Goal: Task Accomplishment & Management: Manage account settings

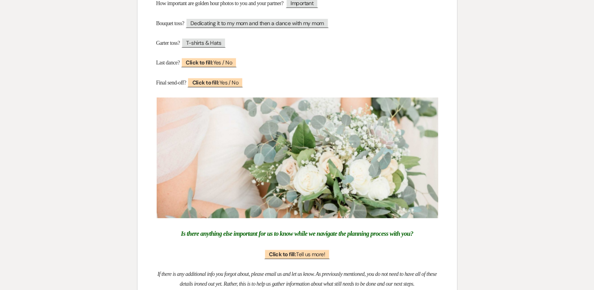
scroll to position [3358, 0]
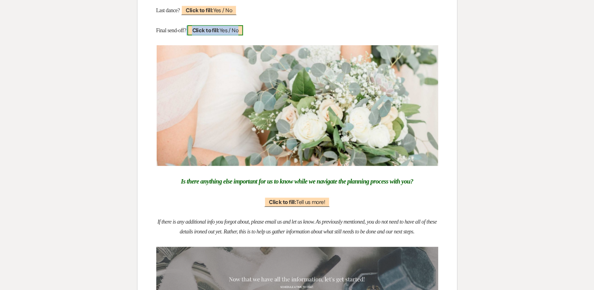
click at [229, 35] on span "Click to fill: Yes / No" at bounding box center [215, 30] width 56 height 10
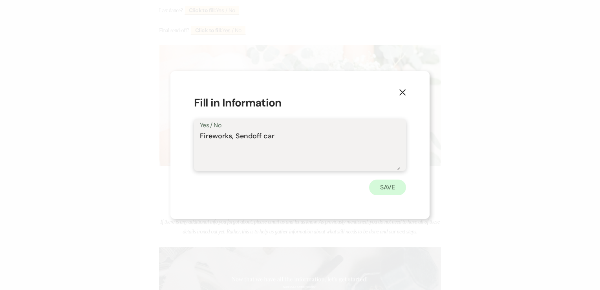
type textarea "Fireworks, Sendoff car"
click at [385, 189] on button "Save" at bounding box center [387, 188] width 37 height 16
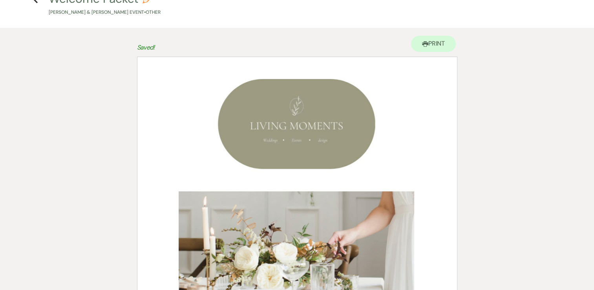
scroll to position [0, 0]
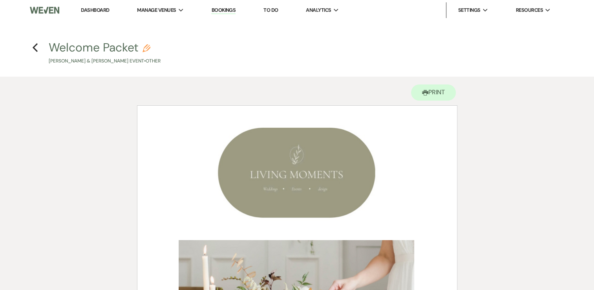
click at [98, 10] on link "Dashboard" at bounding box center [95, 10] width 28 height 7
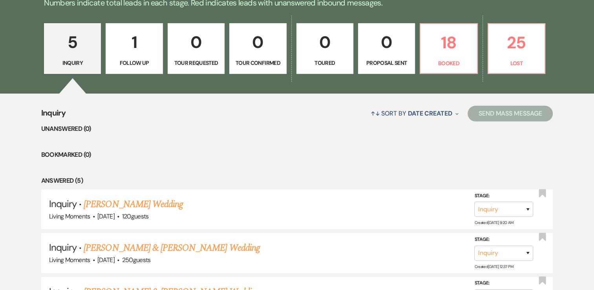
scroll to position [225, 0]
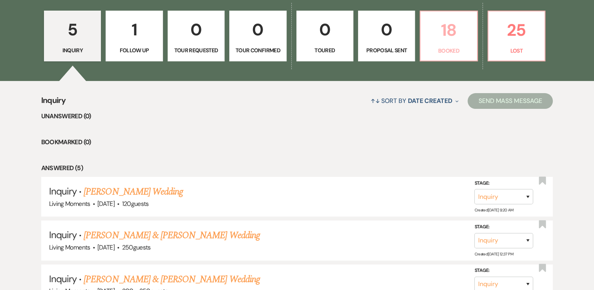
click at [443, 51] on p "Booked" at bounding box center [448, 50] width 47 height 9
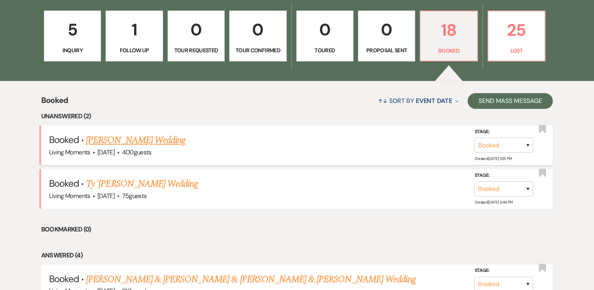
click at [160, 141] on link "[PERSON_NAME] Wedding" at bounding box center [135, 140] width 99 height 14
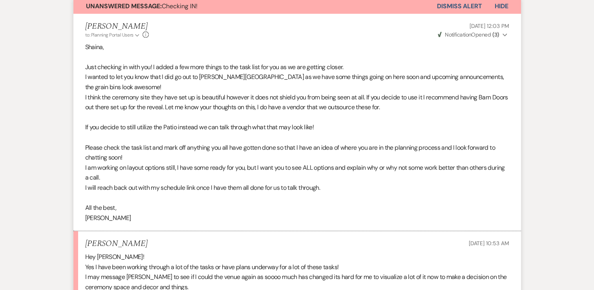
click at [448, 5] on button "Dismiss Alert" at bounding box center [459, 6] width 45 height 15
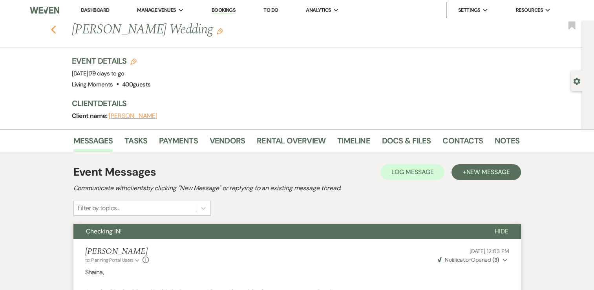
click at [56, 31] on use "button" at bounding box center [53, 30] width 5 height 9
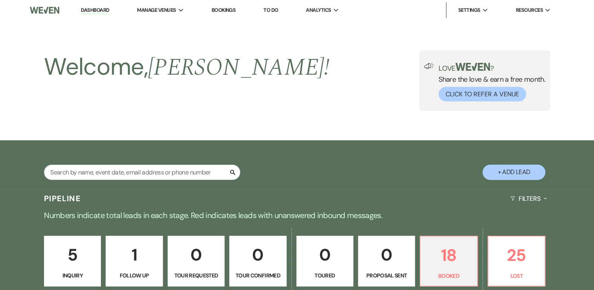
scroll to position [225, 0]
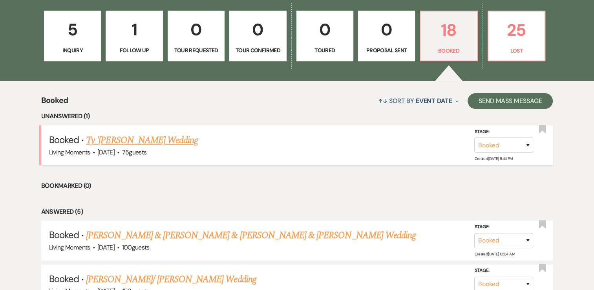
click at [170, 142] on link "Ty '[PERSON_NAME] Wedding" at bounding box center [142, 140] width 112 height 14
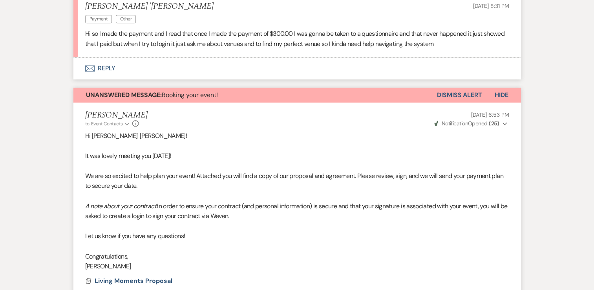
scroll to position [616, 0]
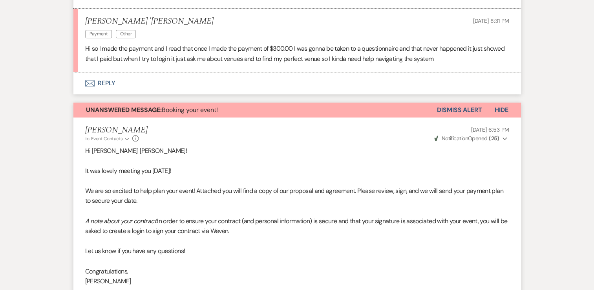
click at [476, 117] on button "Dismiss Alert" at bounding box center [459, 110] width 45 height 15
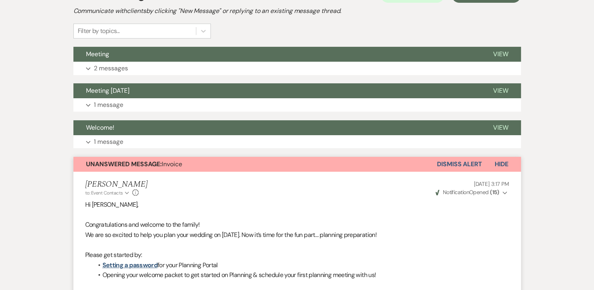
scroll to position [176, 0]
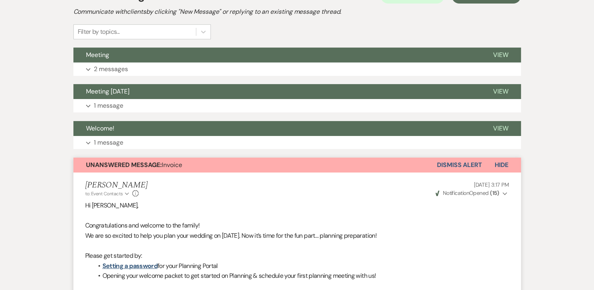
click at [466, 164] on button "Dismiss Alert" at bounding box center [459, 165] width 45 height 15
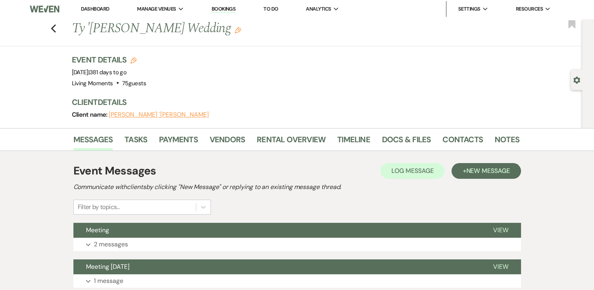
scroll to position [0, 0]
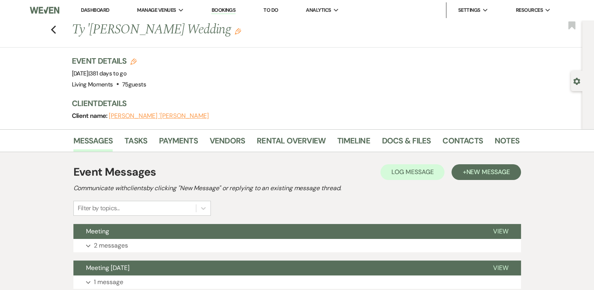
click at [577, 81] on icon "Gear" at bounding box center [577, 81] width 7 height 7
select select "20"
select select "13"
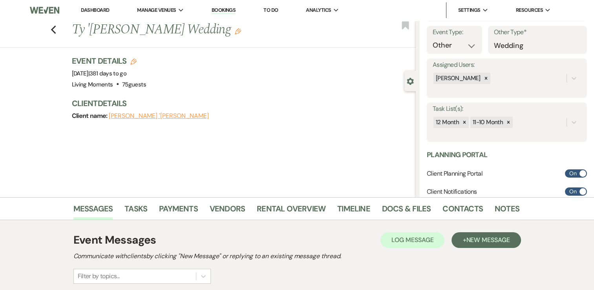
scroll to position [94, 0]
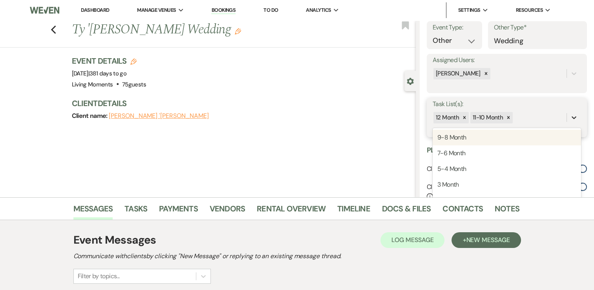
click at [570, 121] on icon at bounding box center [574, 118] width 8 height 8
click at [397, 126] on div "Event Details Edit Event Date: [DATE] | 381 days to go Venue: Living Moments . …" at bounding box center [244, 92] width 345 height 74
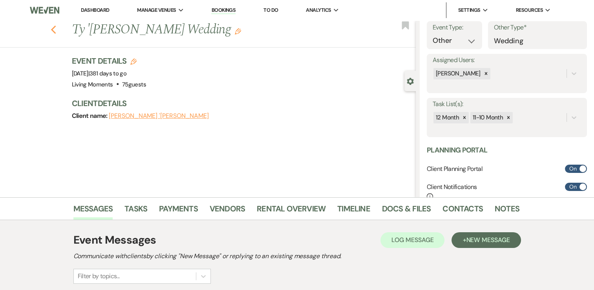
click at [57, 29] on icon "Previous" at bounding box center [54, 29] width 6 height 9
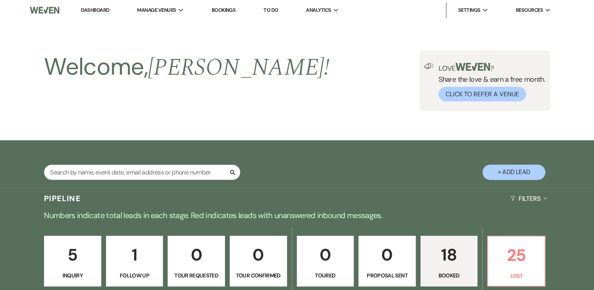
scroll to position [225, 0]
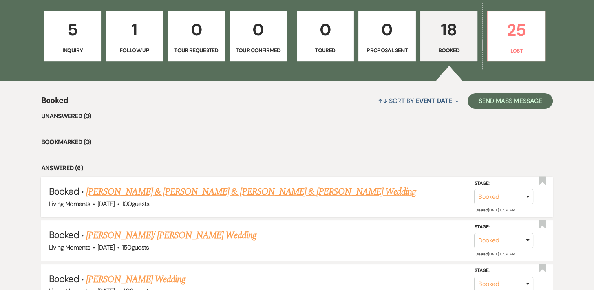
click at [218, 189] on link "[PERSON_NAME] & [PERSON_NAME] & [PERSON_NAME] & [PERSON_NAME] Wedding" at bounding box center [251, 192] width 330 height 14
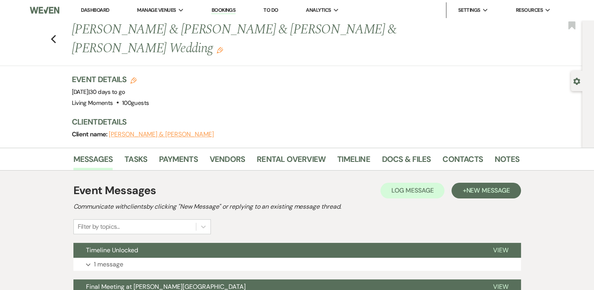
click at [574, 81] on icon "Gear" at bounding box center [577, 81] width 7 height 7
select select "2"
select select "13"
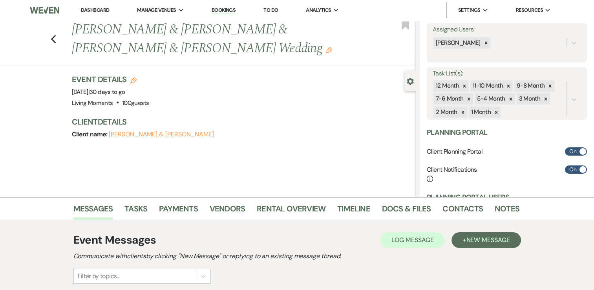
scroll to position [126, 0]
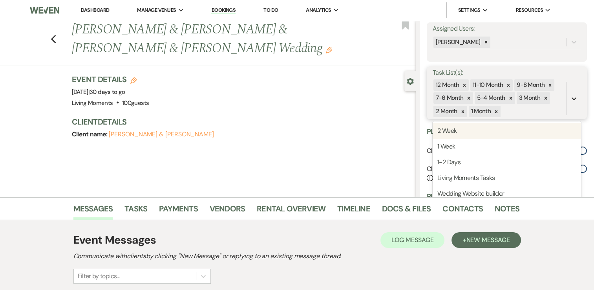
click at [570, 98] on icon at bounding box center [574, 99] width 8 height 8
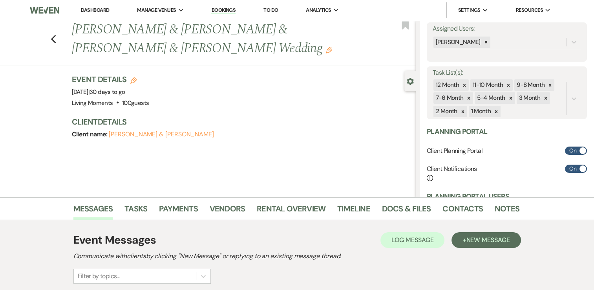
click at [342, 136] on div "Client name: [PERSON_NAME] & [PERSON_NAME]" at bounding box center [240, 134] width 337 height 11
click at [295, 209] on link "Rental Overview" at bounding box center [291, 210] width 69 height 17
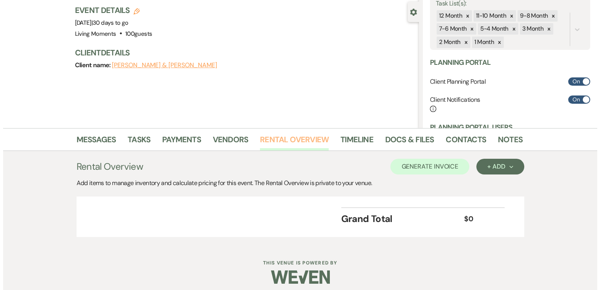
scroll to position [74, 0]
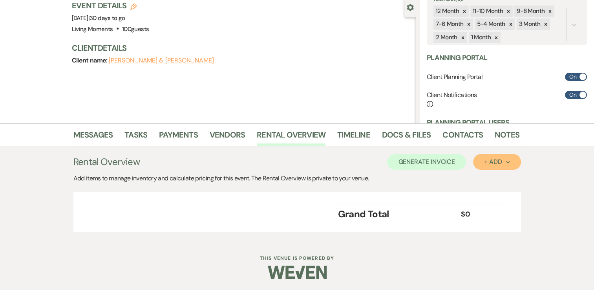
click at [501, 162] on div "+ Add Next" at bounding box center [497, 162] width 26 height 6
click at [492, 176] on button "Item" at bounding box center [493, 180] width 40 height 12
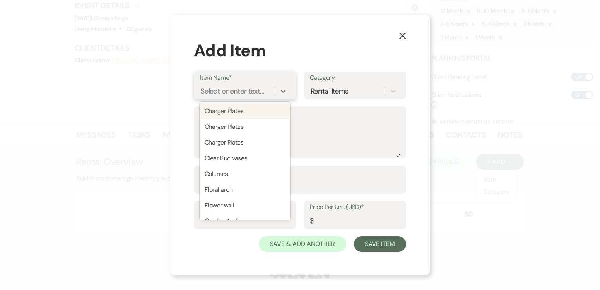
click at [267, 90] on div "Select or enter text..." at bounding box center [238, 91] width 76 height 14
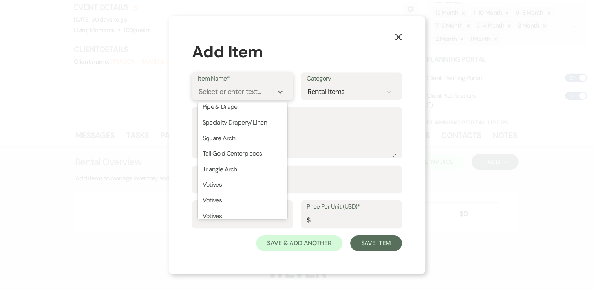
scroll to position [306, 0]
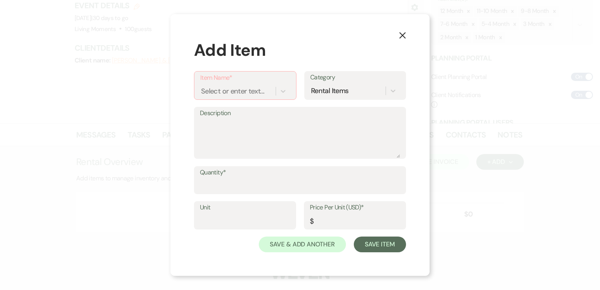
click at [400, 34] on icon "X" at bounding box center [402, 35] width 7 height 7
